Goal: Use online tool/utility: Utilize a website feature to perform a specific function

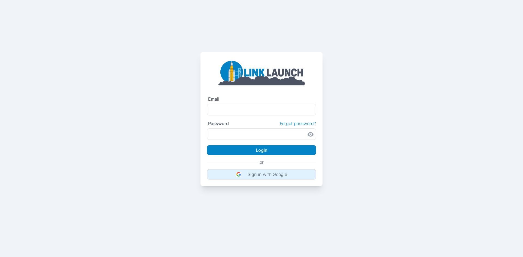
click at [284, 170] on button "Sign in with Google" at bounding box center [261, 174] width 109 height 10
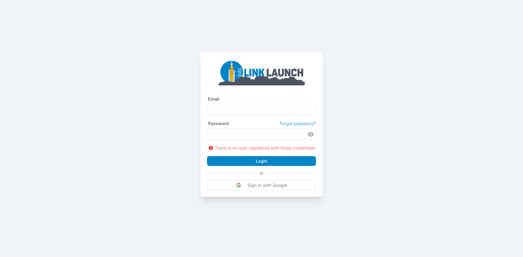
click at [271, 191] on div "Email Password Forgot password? There is no user registered with those credenti…" at bounding box center [261, 124] width 122 height 145
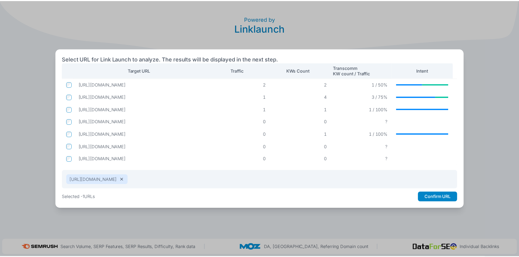
scroll to position [33, 0]
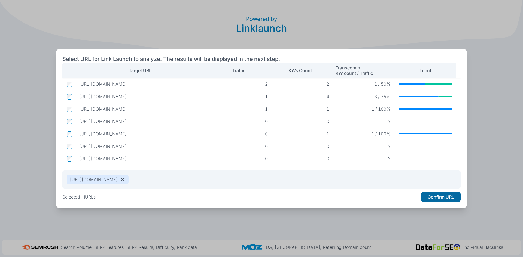
click at [430, 196] on button "Confirm URL" at bounding box center [440, 197] width 39 height 10
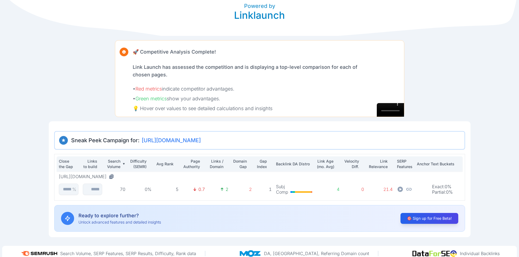
scroll to position [19, 0]
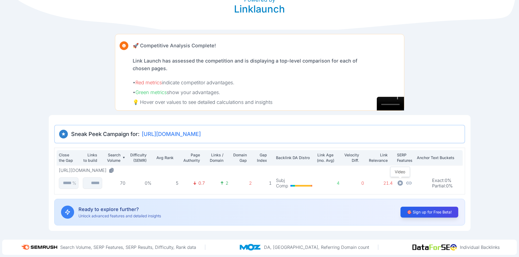
click at [401, 183] on icon at bounding box center [400, 183] width 7 height 7
click at [410, 182] on icon at bounding box center [408, 183] width 5 height 3
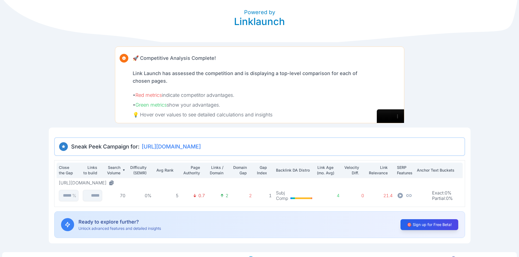
scroll to position [0, 0]
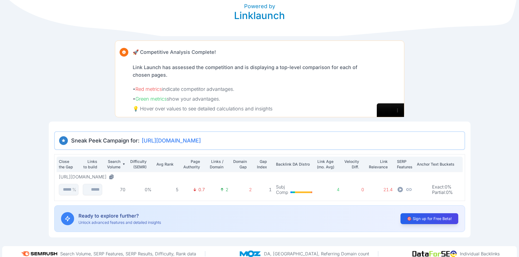
scroll to position [19, 0]
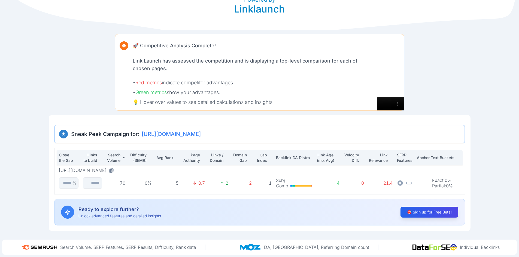
click at [390, 97] on video at bounding box center [390, 104] width 27 height 14
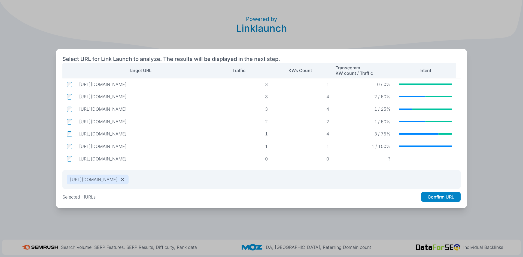
click at [72, 112] on td at bounding box center [68, 109] width 12 height 10
drag, startPoint x: 74, startPoint y: 127, endPoint x: 82, endPoint y: 98, distance: 30.9
click at [74, 127] on tbody "[URL][DOMAIN_NAME] 3 1 0 / 0% No data. [URL][DOMAIN_NAME] 3 4 2 / 50% No data. …" at bounding box center [261, 140] width 398 height 124
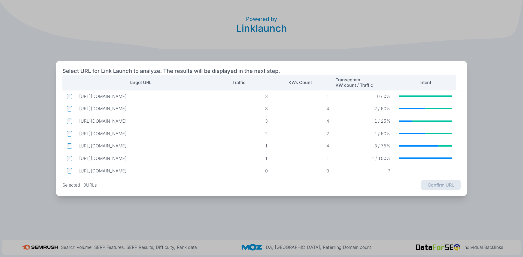
click at [73, 147] on td at bounding box center [68, 146] width 12 height 10
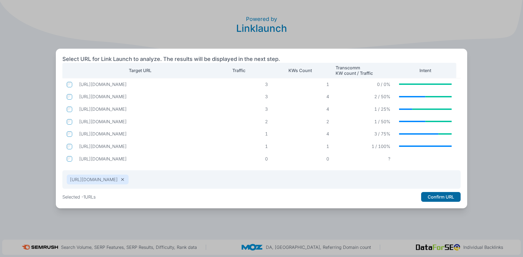
click at [429, 195] on button "Confirm URL" at bounding box center [440, 197] width 39 height 10
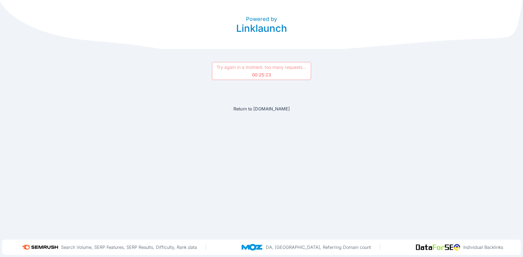
click at [263, 109] on link "Return to [DOMAIN_NAME]" at bounding box center [261, 108] width 56 height 5
